Goal: Task Accomplishment & Management: Complete application form

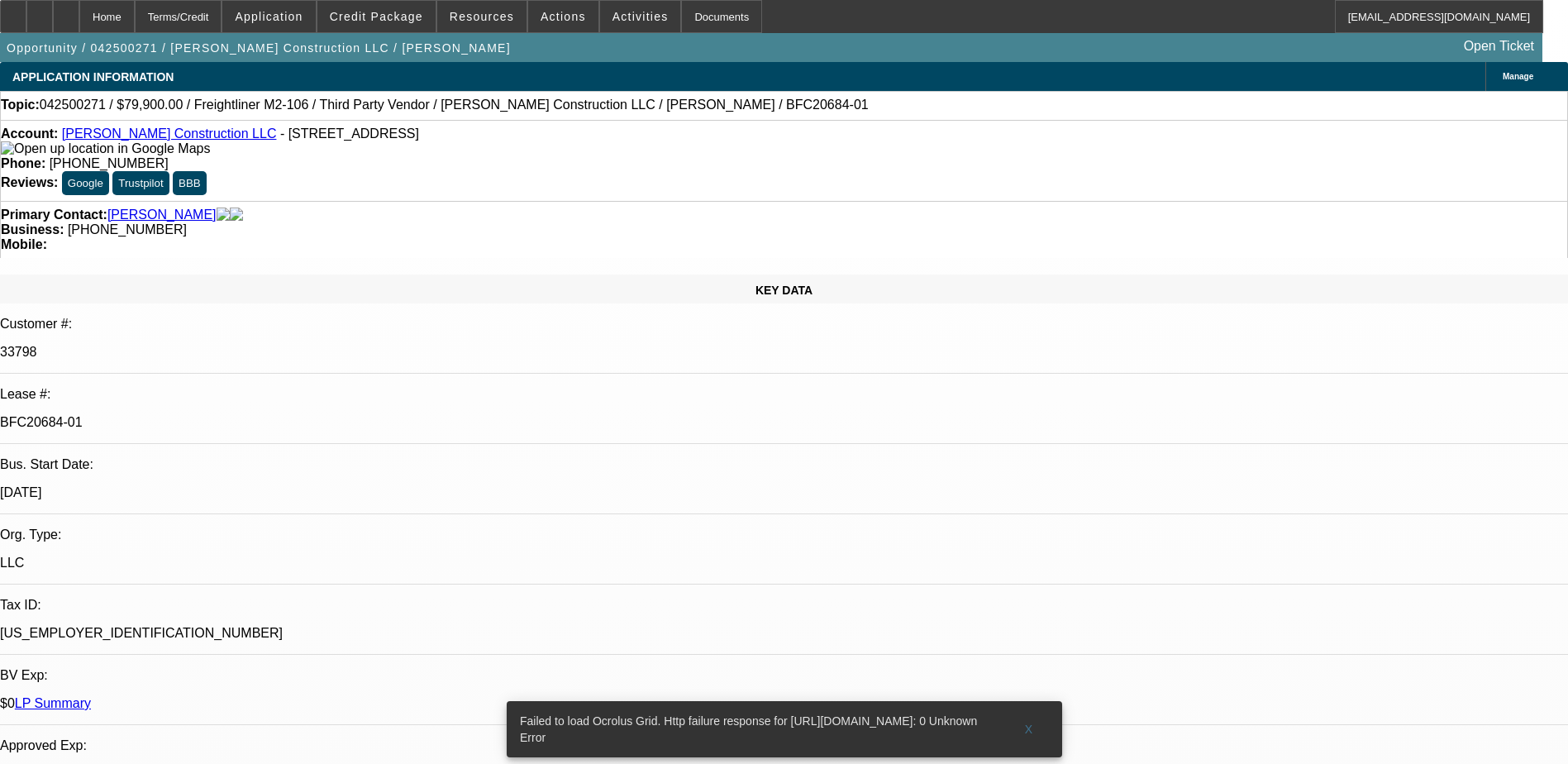
select select "0"
select select "6"
select select "0"
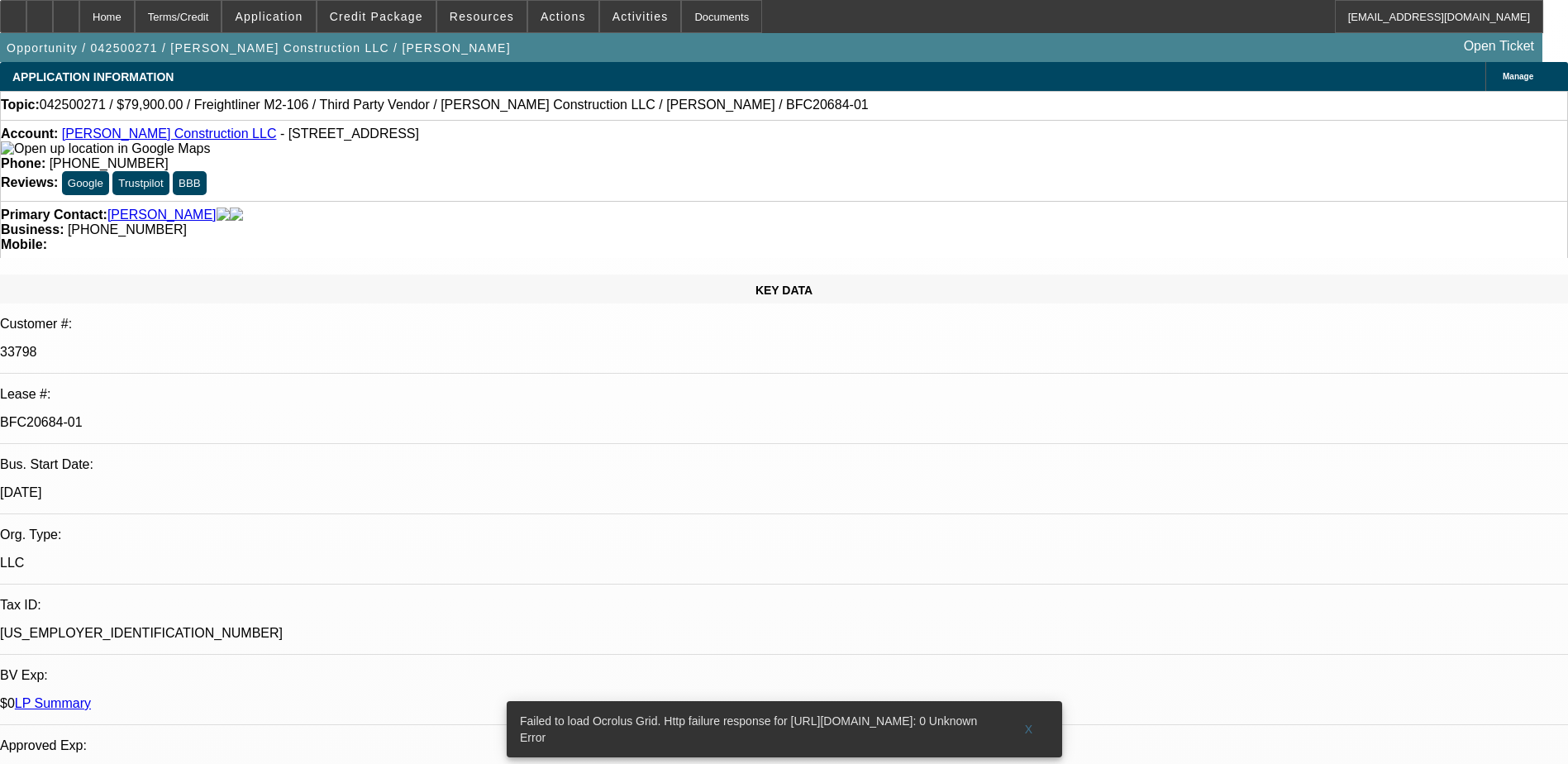
select select "0"
select select "6"
select select "0"
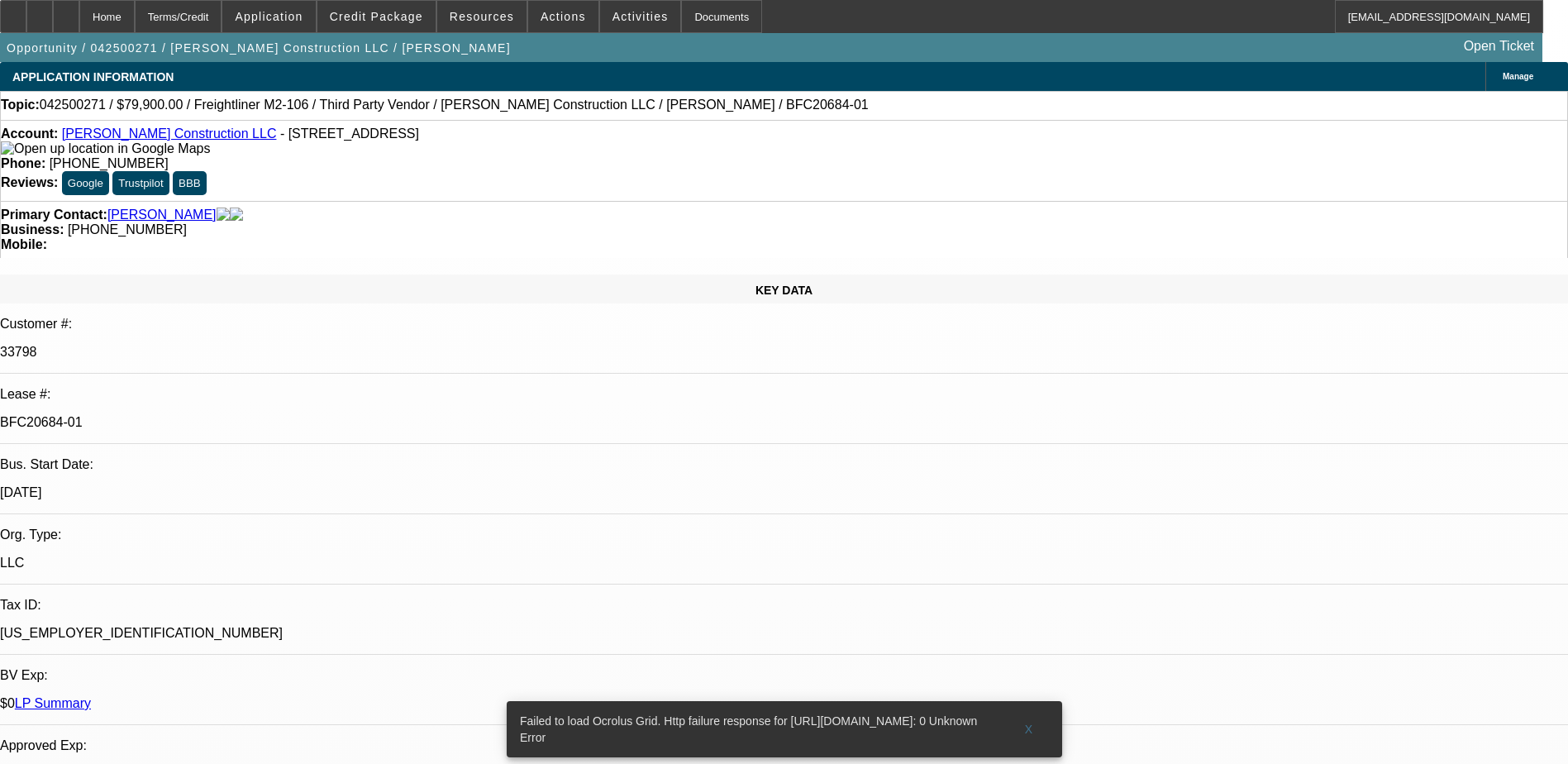
select select "0"
select select "6"
select select "0"
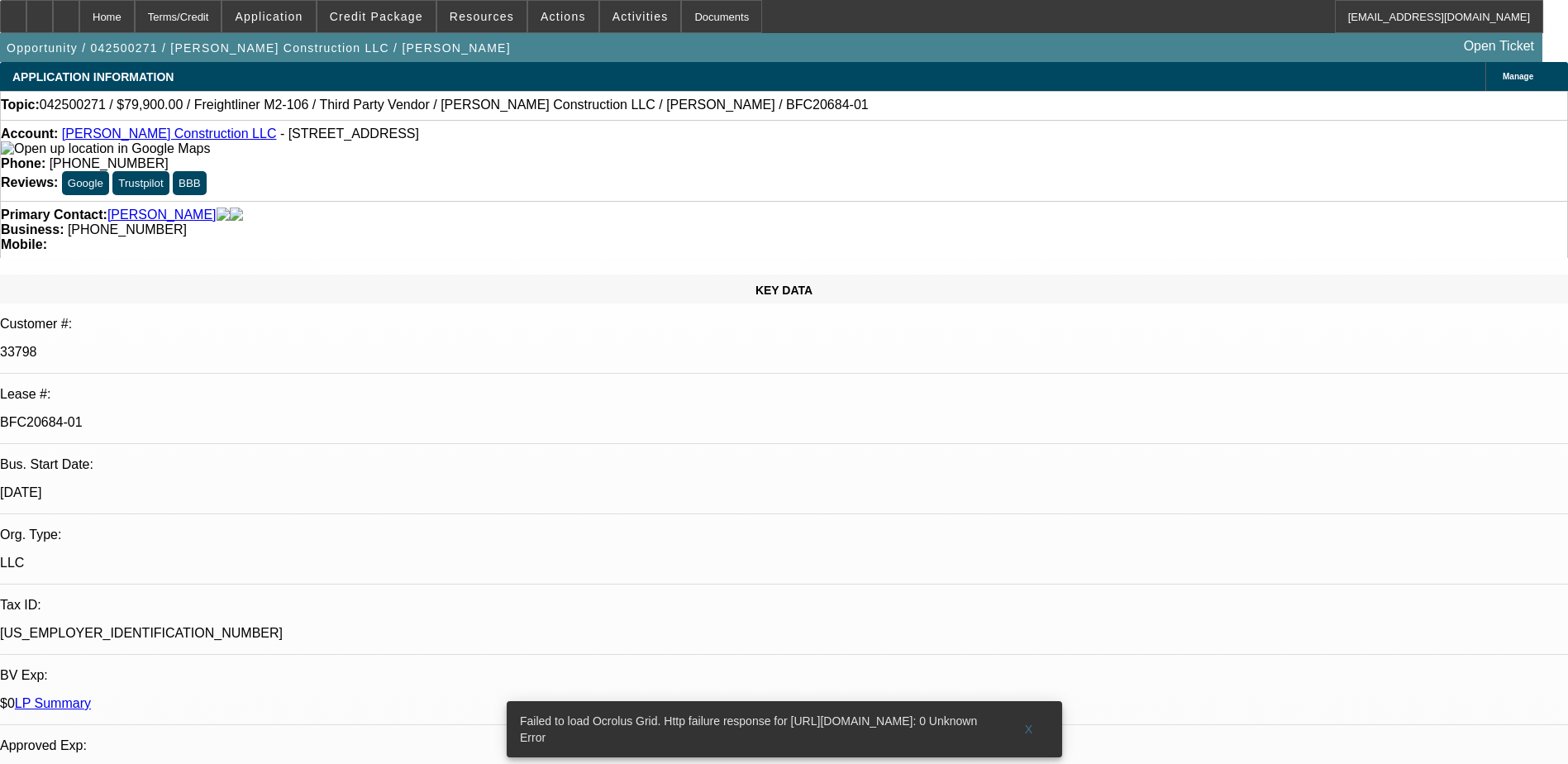
select select "6"
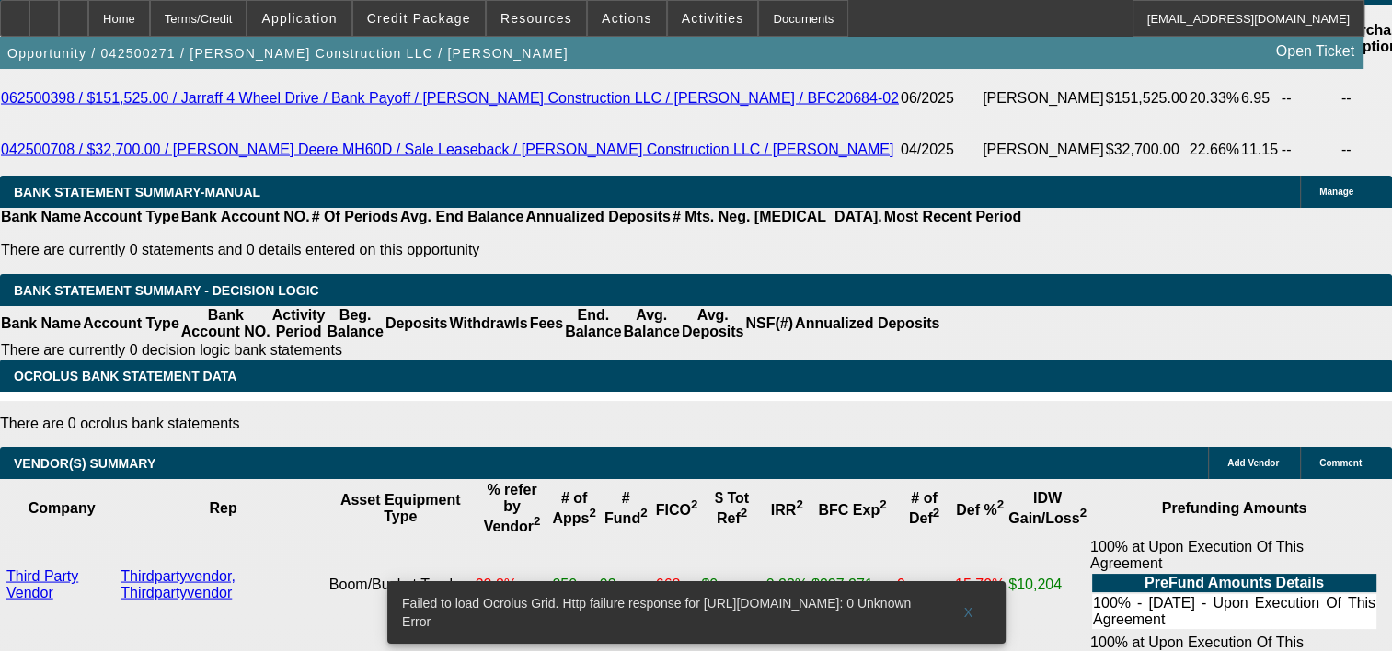
scroll to position [3526, 0]
